Goal: Find specific page/section: Find specific page/section

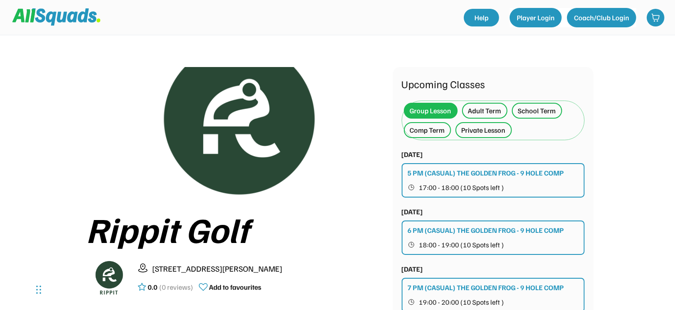
scroll to position [264, 0]
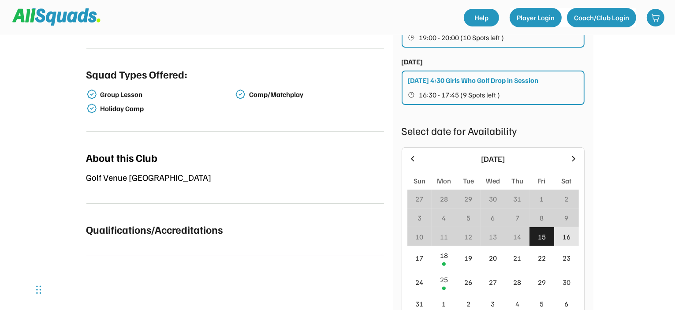
click at [565, 231] on div "16" at bounding box center [566, 236] width 8 height 11
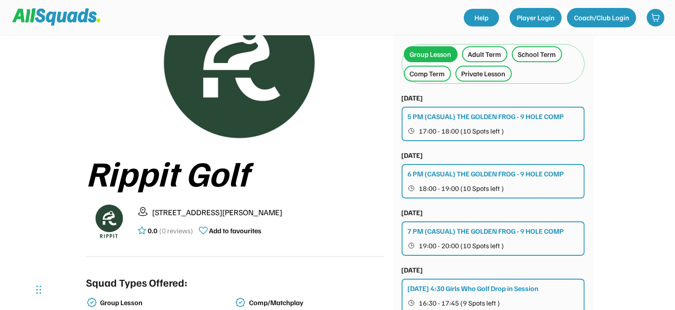
scroll to position [0, 0]
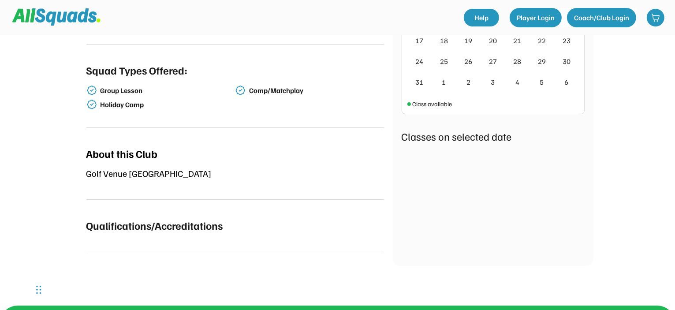
scroll to position [175, 0]
